Goal: Register for event/course

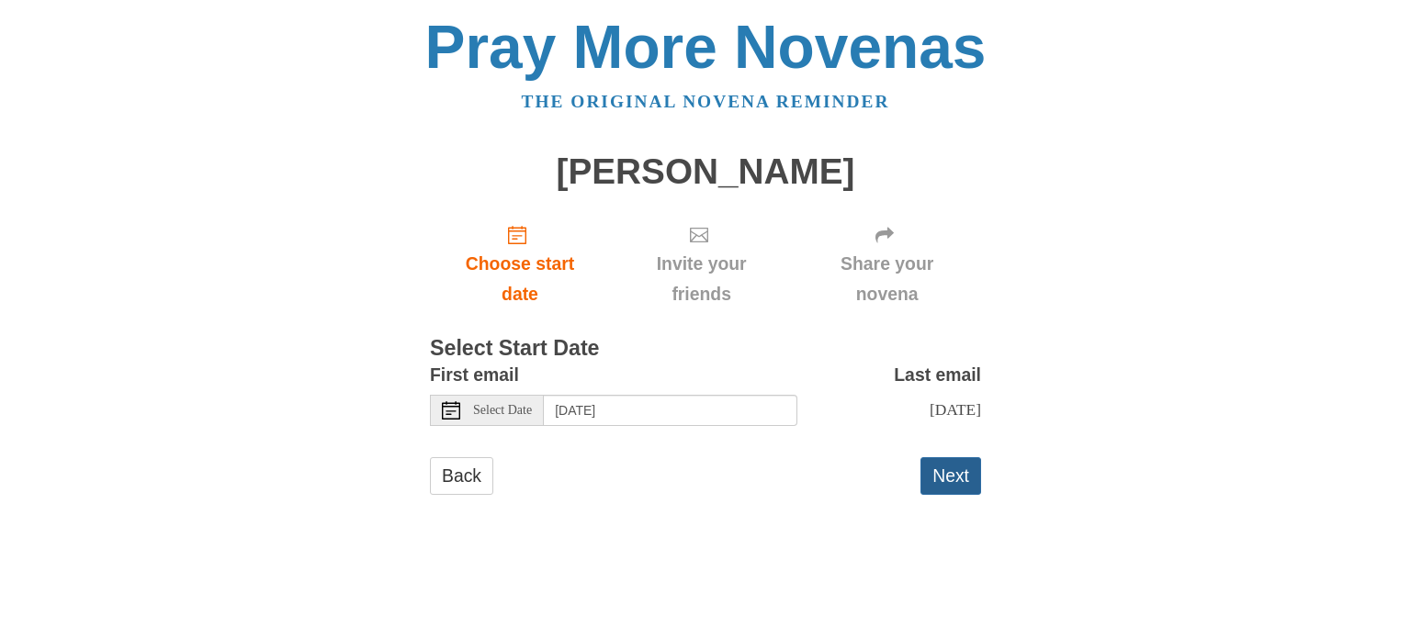
click at [949, 475] on button "Next" at bounding box center [951, 477] width 61 height 38
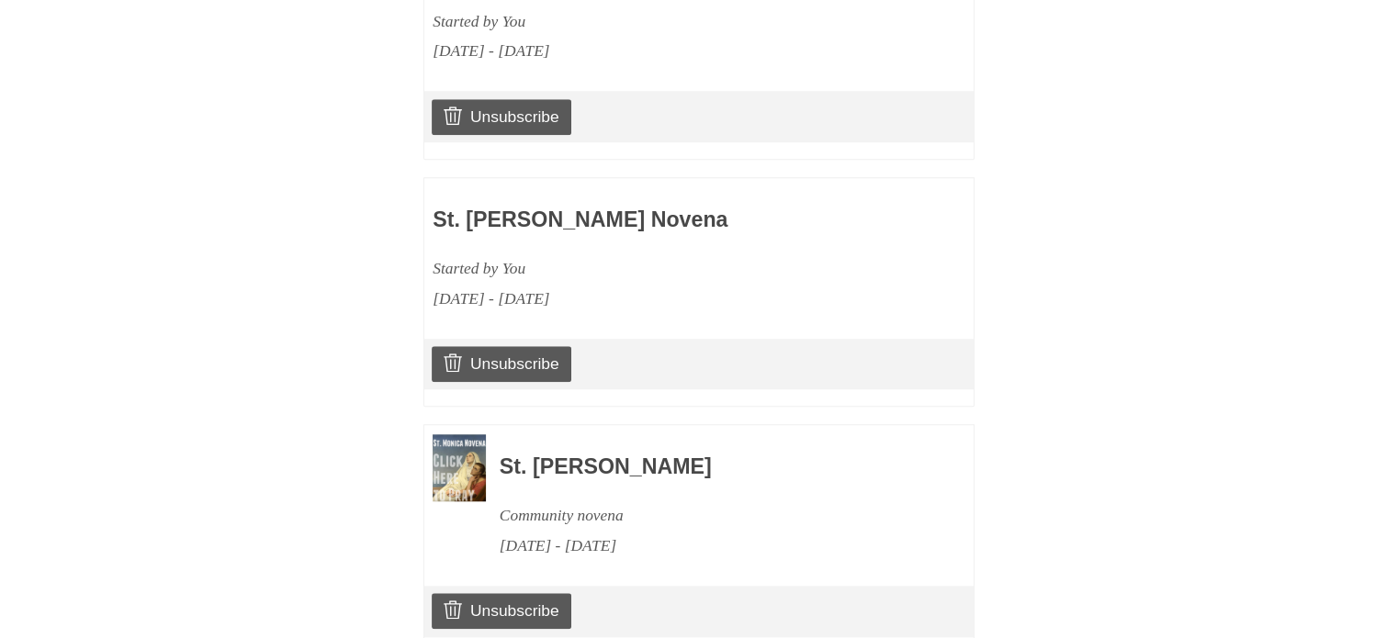
scroll to position [1710, 0]
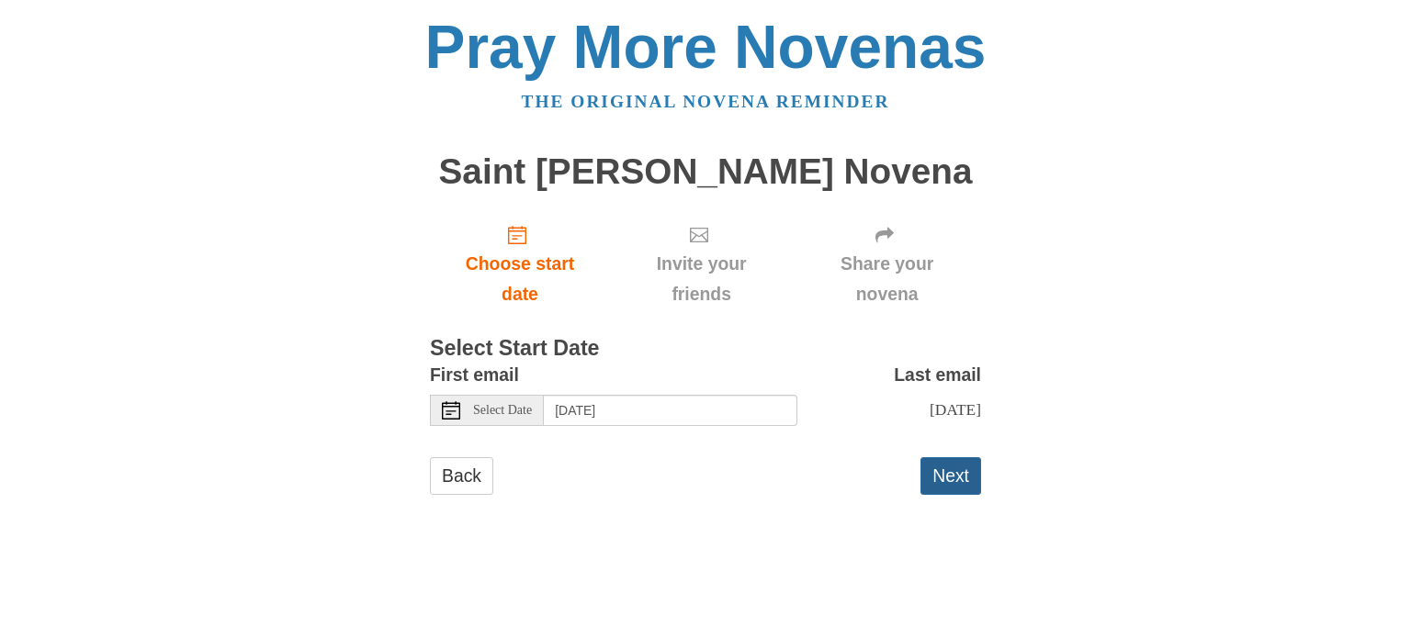
click at [942, 473] on button "Next" at bounding box center [951, 477] width 61 height 38
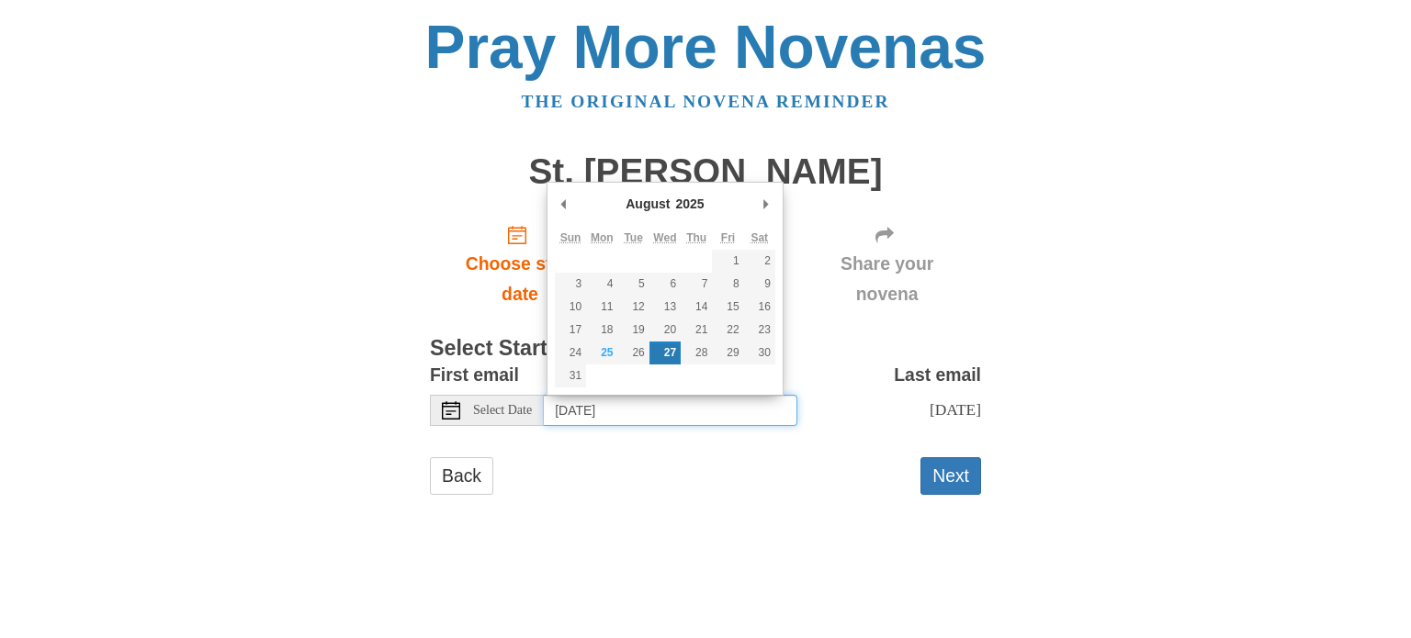
click at [704, 414] on input "Wednesday, August 27th" at bounding box center [671, 410] width 254 height 31
type input "Sunday, August 31st"
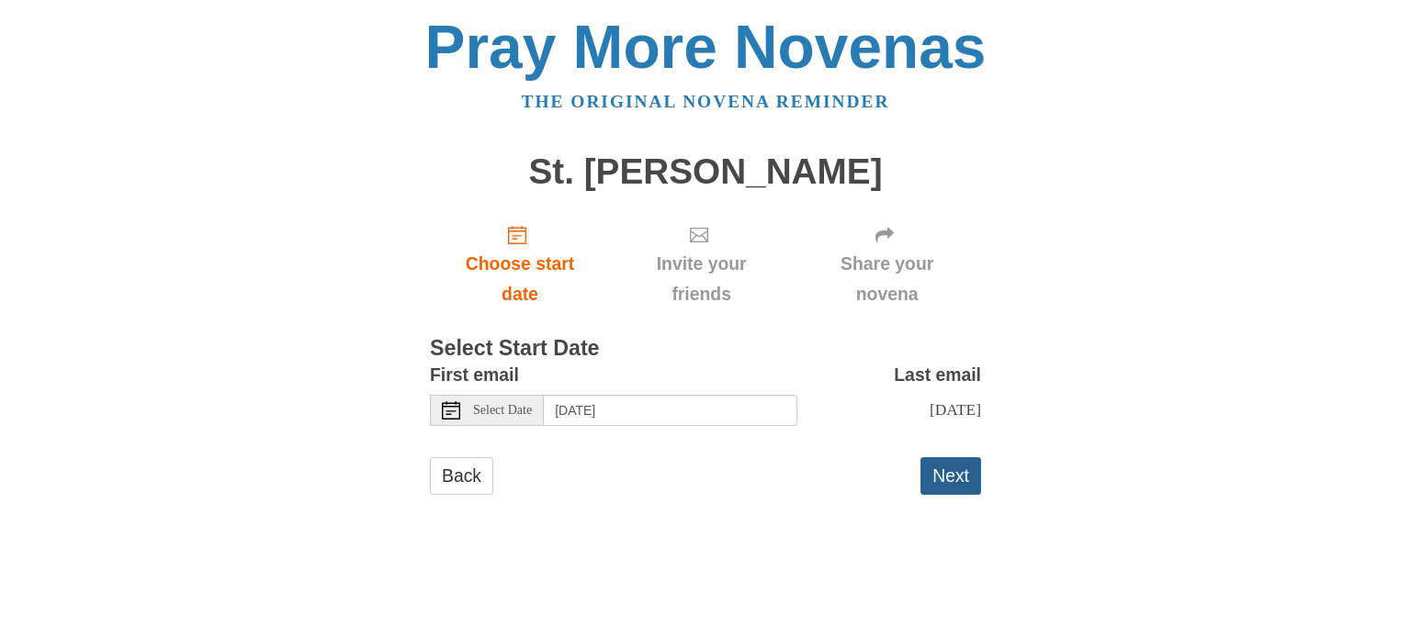
click at [944, 488] on button "Next" at bounding box center [951, 477] width 61 height 38
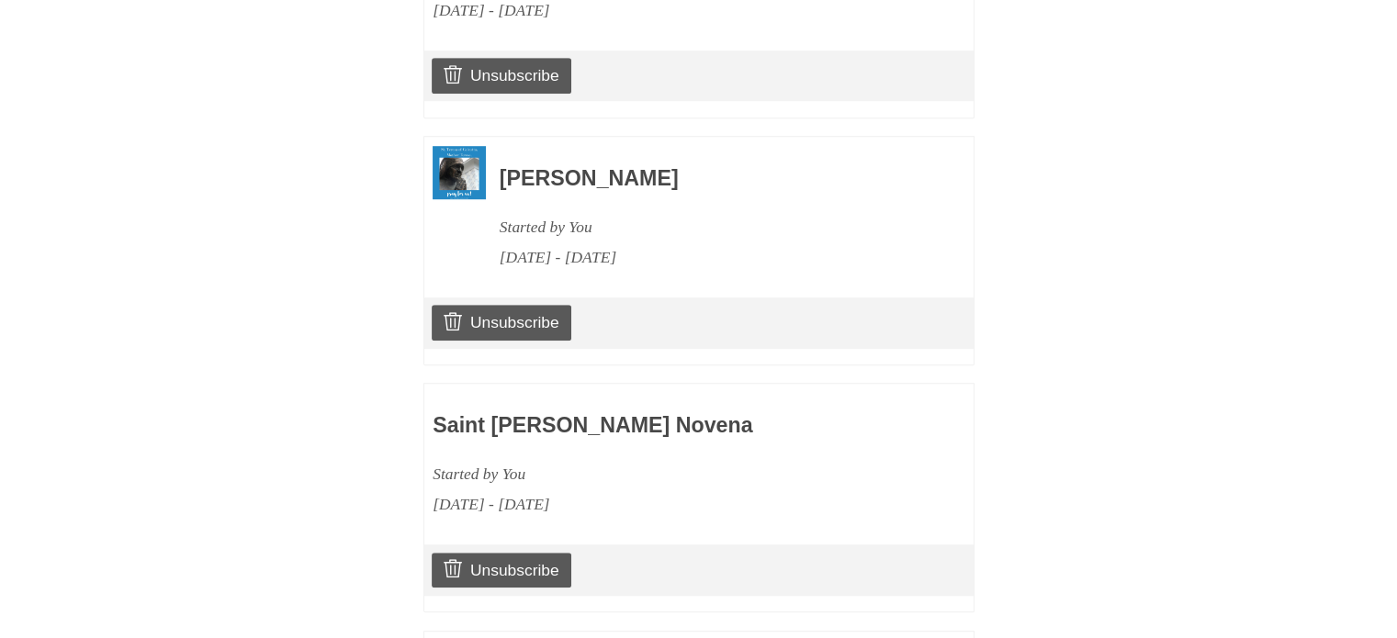
scroll to position [1236, 0]
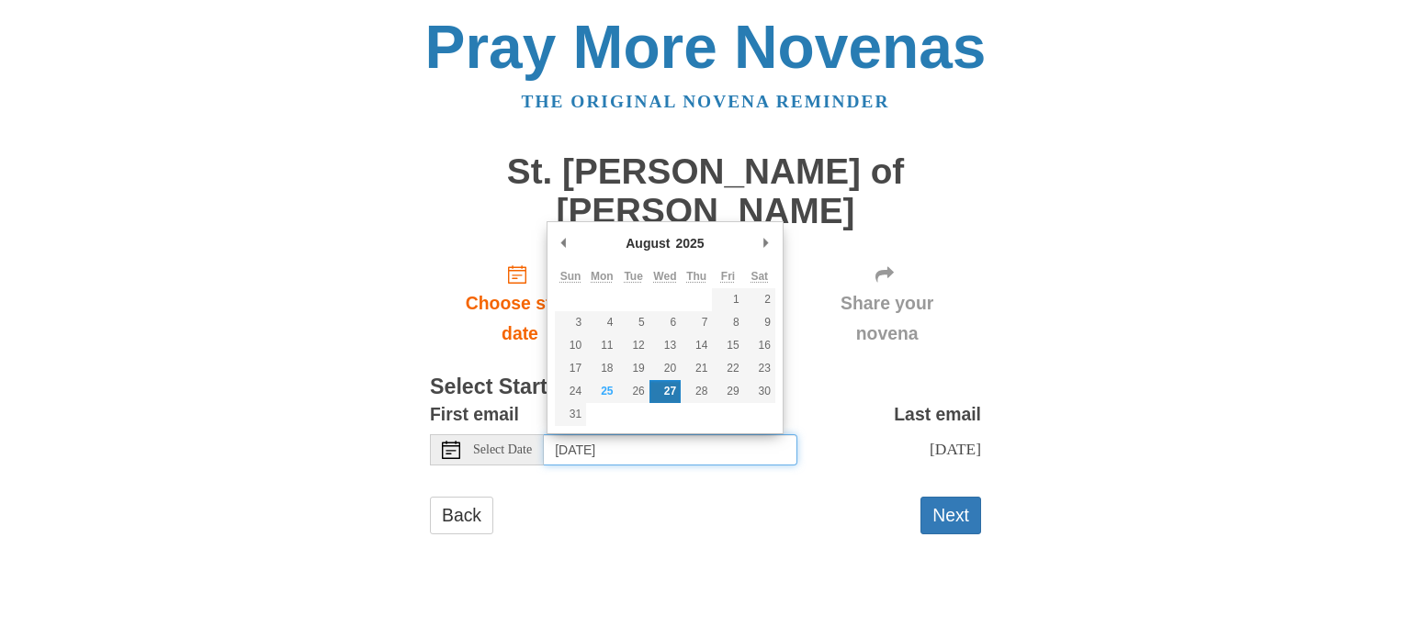
click at [716, 444] on input "[DATE]" at bounding box center [671, 450] width 254 height 31
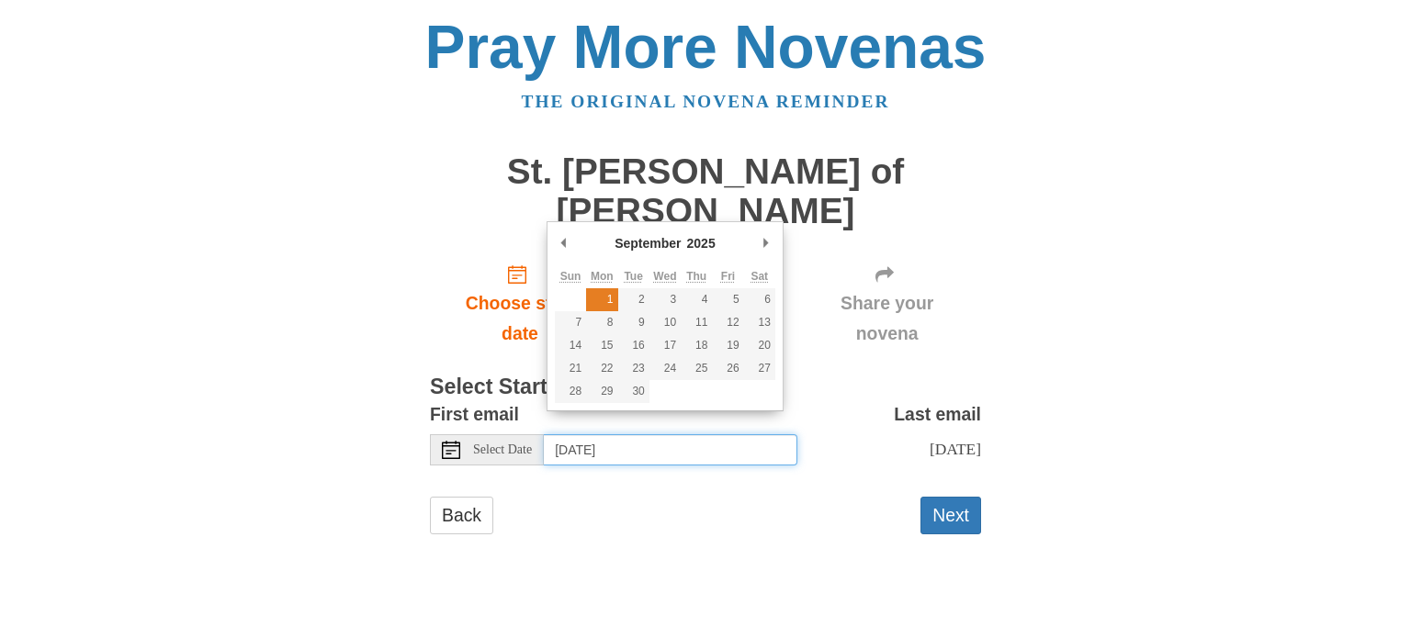
type input "Monday, September 1st"
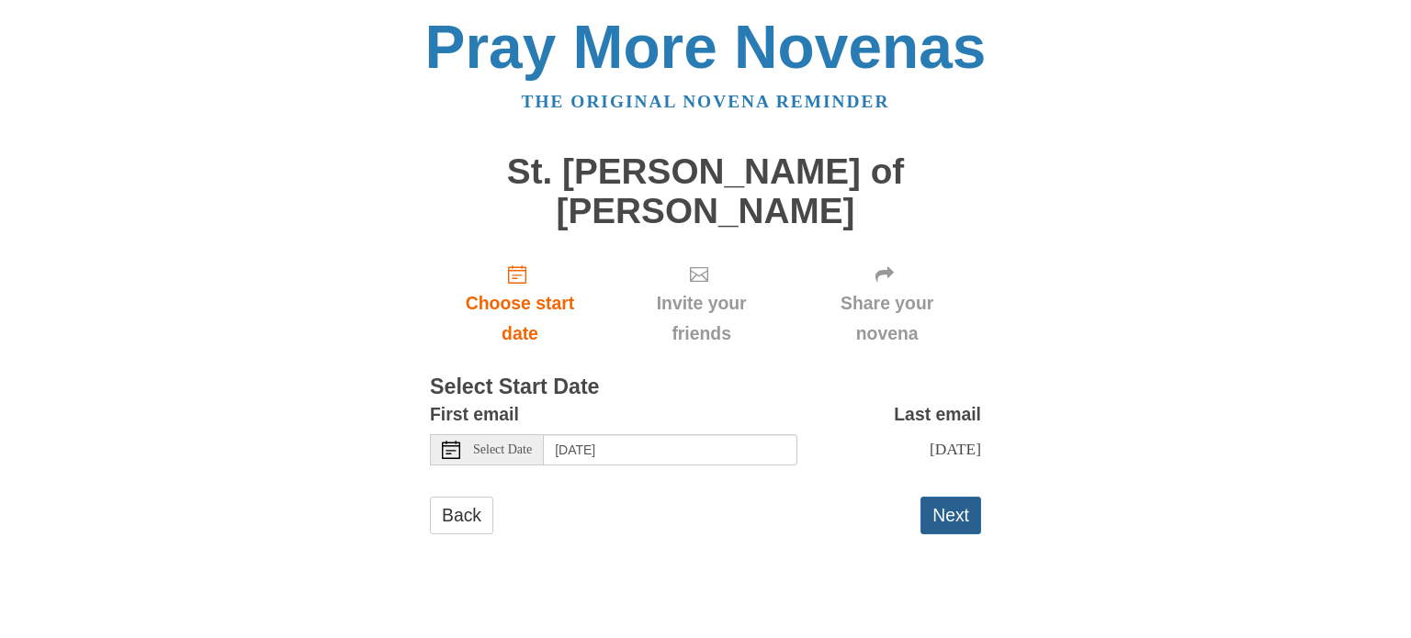
click at [953, 532] on button "Next" at bounding box center [951, 516] width 61 height 38
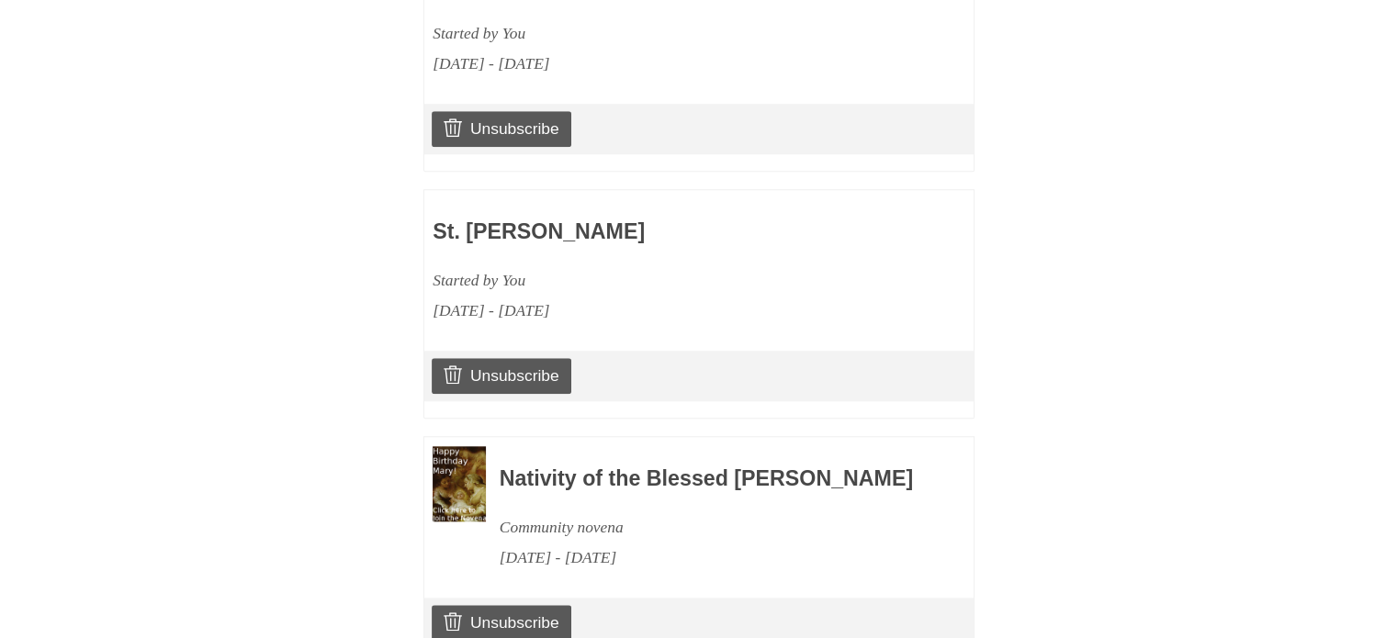
scroll to position [1900, 0]
